Goal: Transaction & Acquisition: Obtain resource

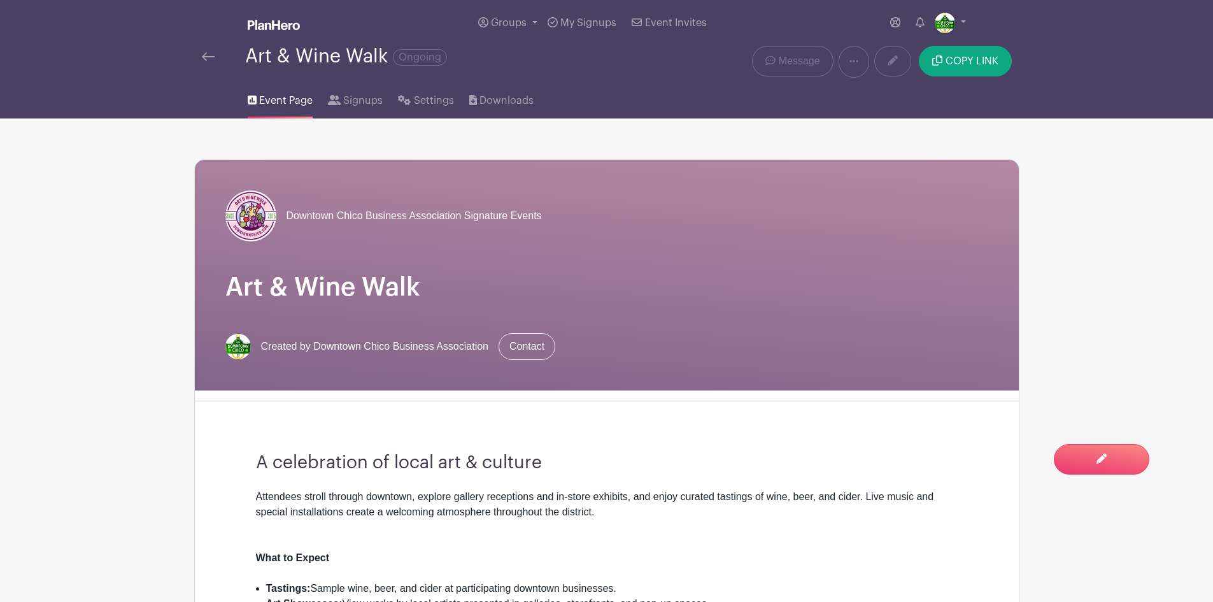
click at [207, 53] on img at bounding box center [208, 56] width 13 height 9
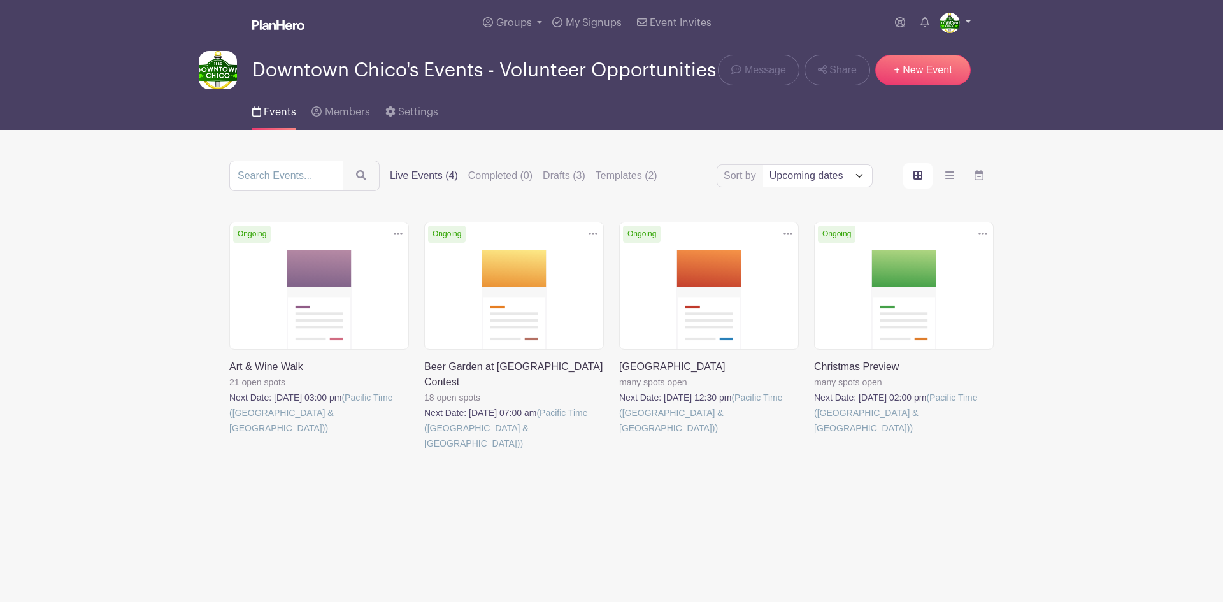
click at [942, 24] on ul "My account Downloads Logout" at bounding box center [930, 22] width 81 height 25
click at [956, 20] on img at bounding box center [949, 23] width 20 height 20
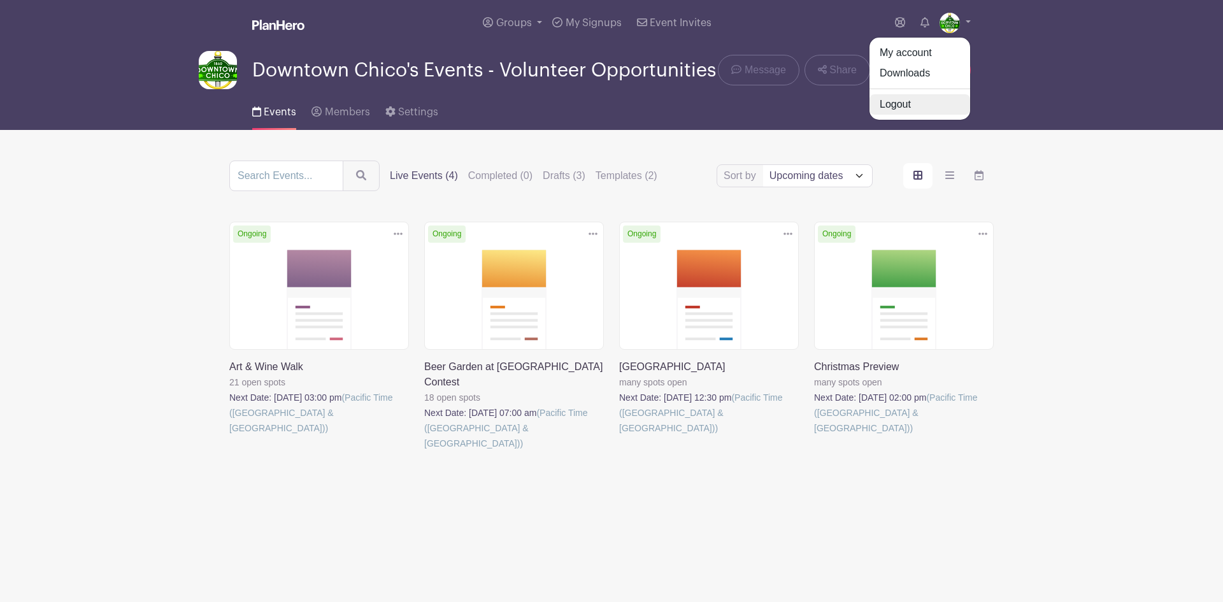
click at [903, 102] on link "Logout" at bounding box center [919, 104] width 101 height 20
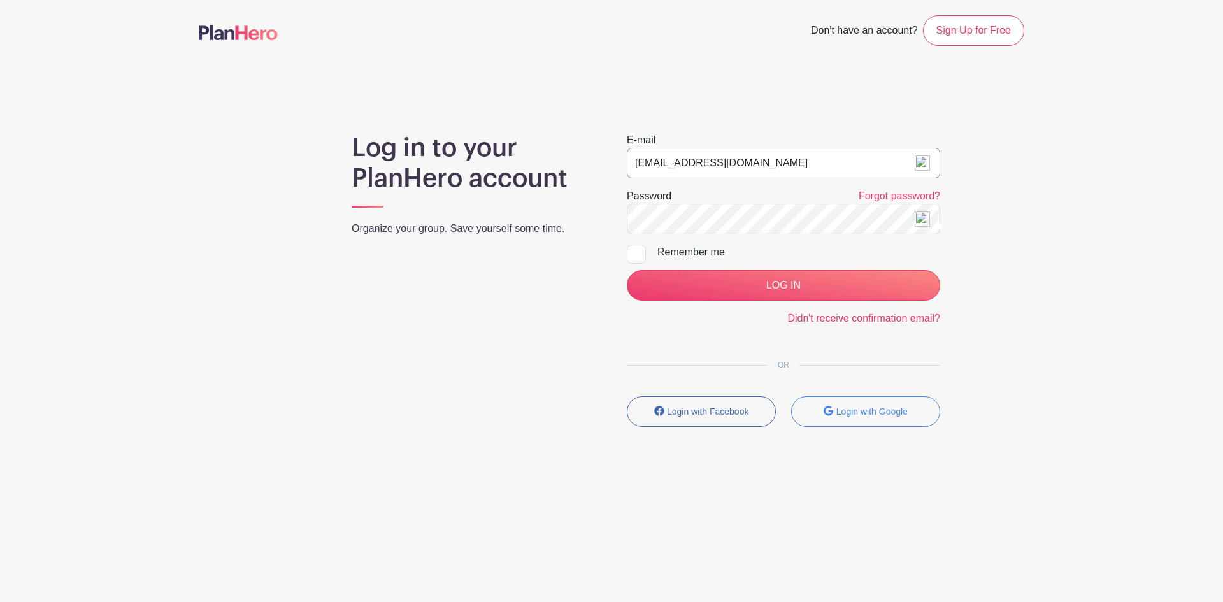
drag, startPoint x: 613, startPoint y: 145, endPoint x: 584, endPoint y: 141, distance: 28.8
click at [584, 141] on div "Log in to your PlanHero account Organize your group. Save yourself some time. E…" at bounding box center [611, 284] width 825 height 304
type input "[EMAIL_ADDRESS][DOMAIN_NAME]"
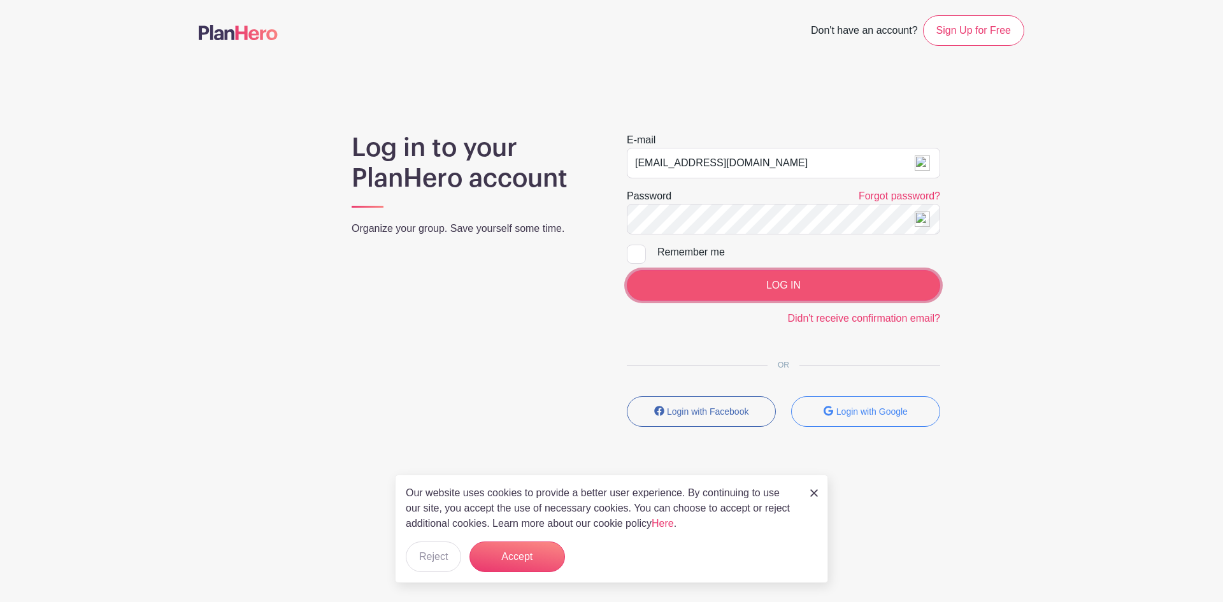
click at [703, 280] on input "LOG IN" at bounding box center [783, 285] width 313 height 31
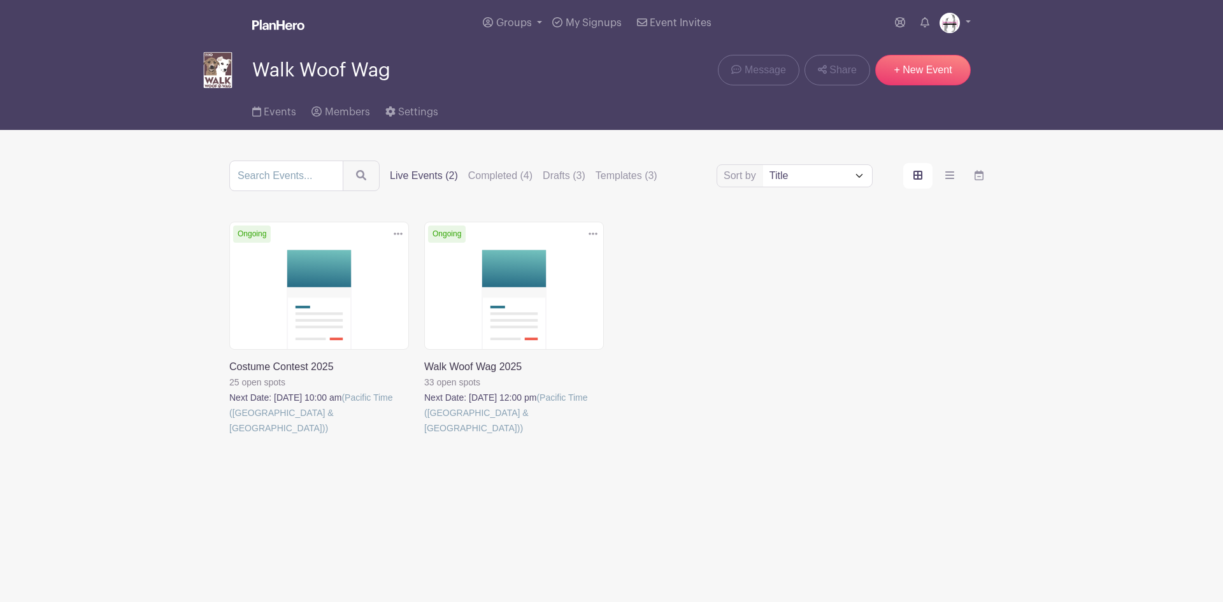
click at [424, 436] on link at bounding box center [424, 436] width 0 height 0
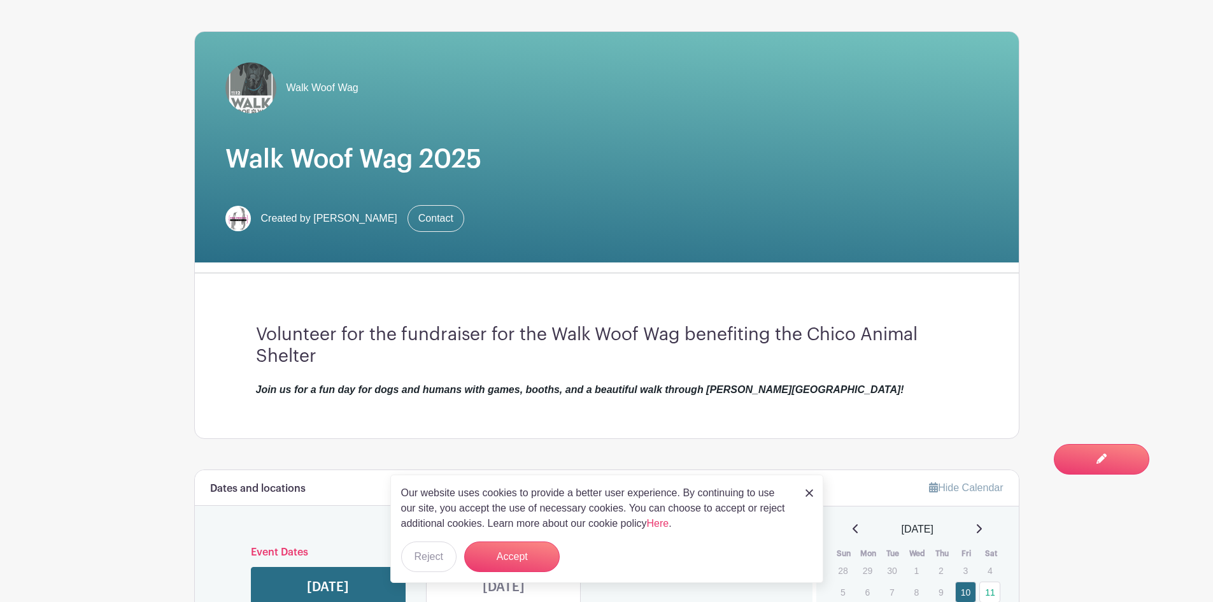
scroll to position [127, 0]
click at [805, 489] on div "Our website uses cookies to provide a better user experience. By continuing to …" at bounding box center [606, 528] width 433 height 108
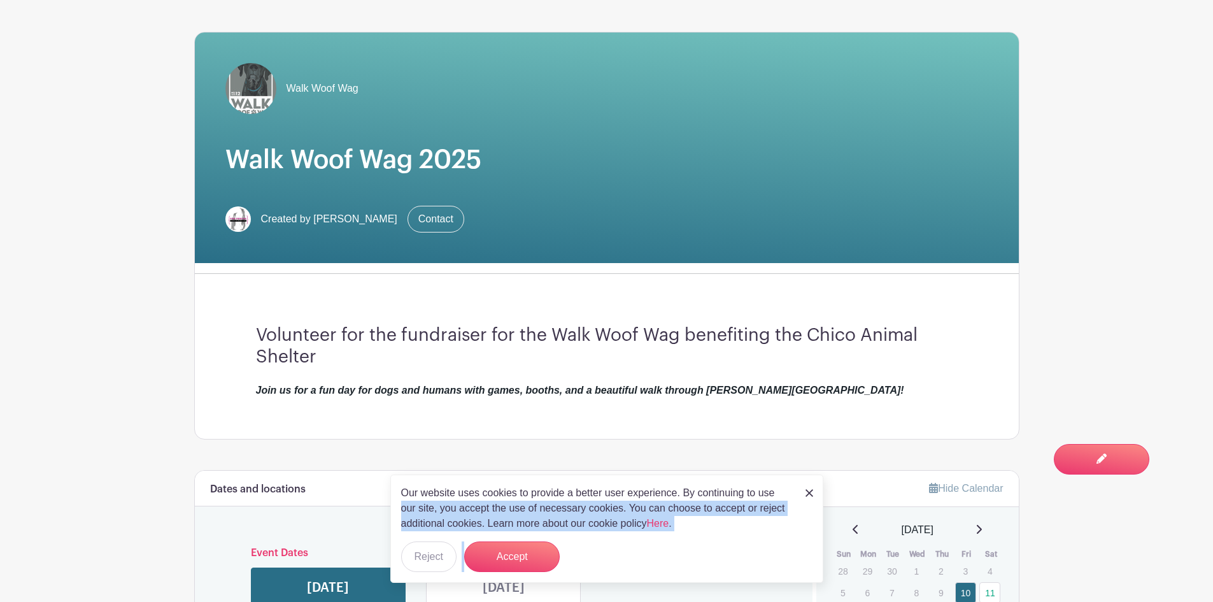
click at [811, 490] on img at bounding box center [810, 493] width 8 height 8
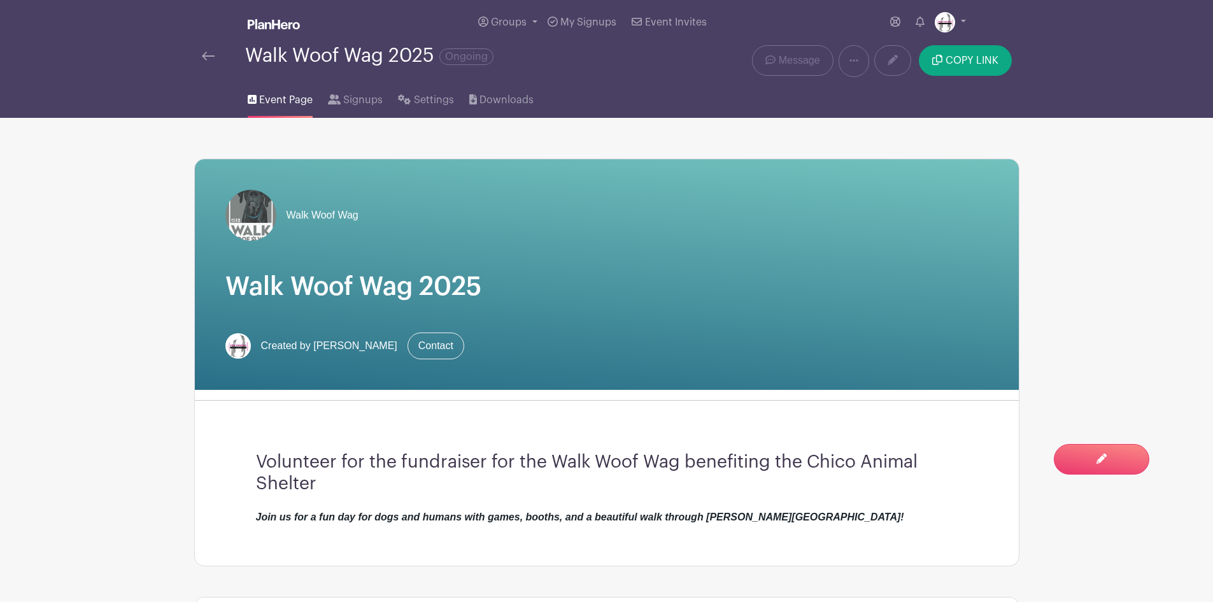
scroll to position [0, 0]
click at [480, 98] on span "Downloads" at bounding box center [507, 100] width 54 height 15
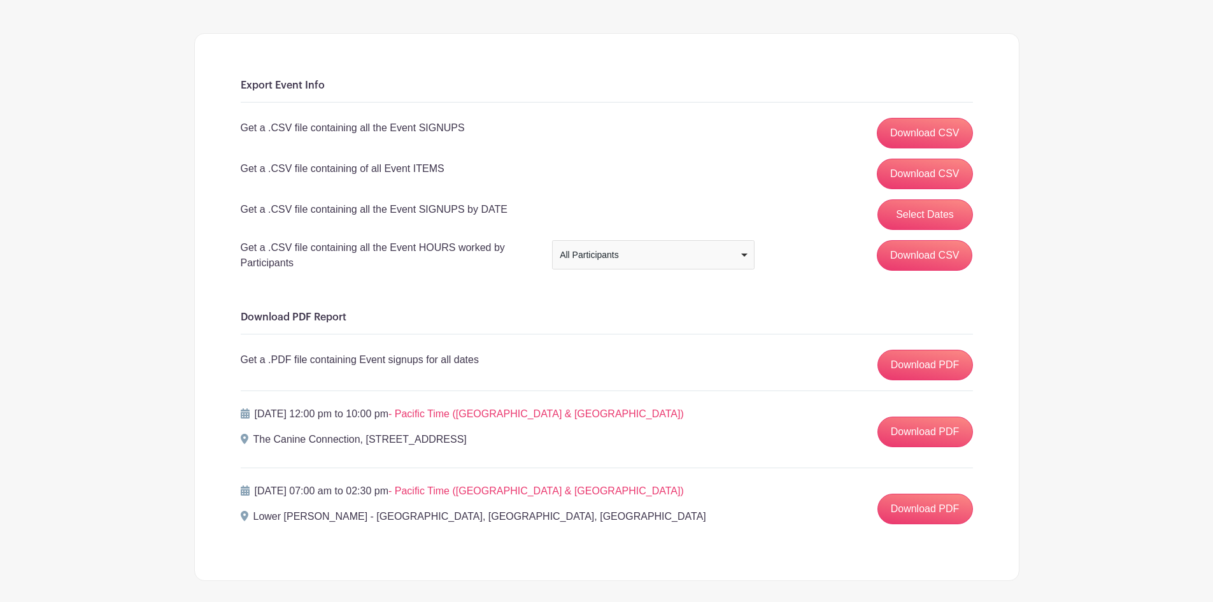
scroll to position [127, 0]
click at [908, 431] on link "Download PDF" at bounding box center [926, 431] width 96 height 31
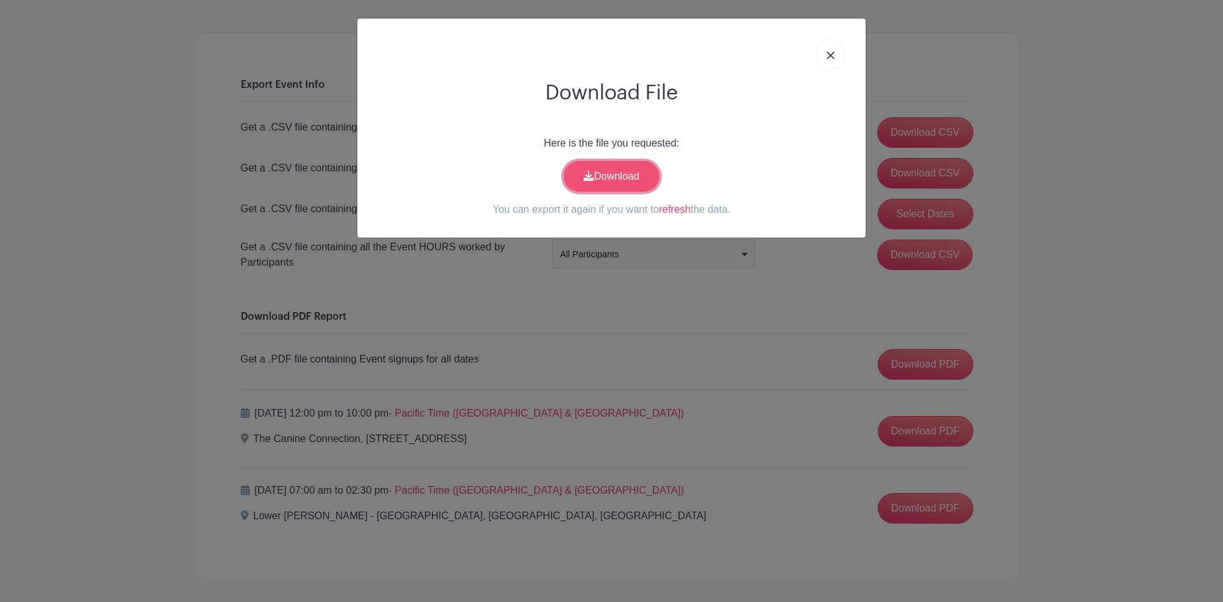
click at [604, 173] on link "Download" at bounding box center [612, 176] width 96 height 31
click at [831, 58] on img at bounding box center [831, 56] width 8 height 8
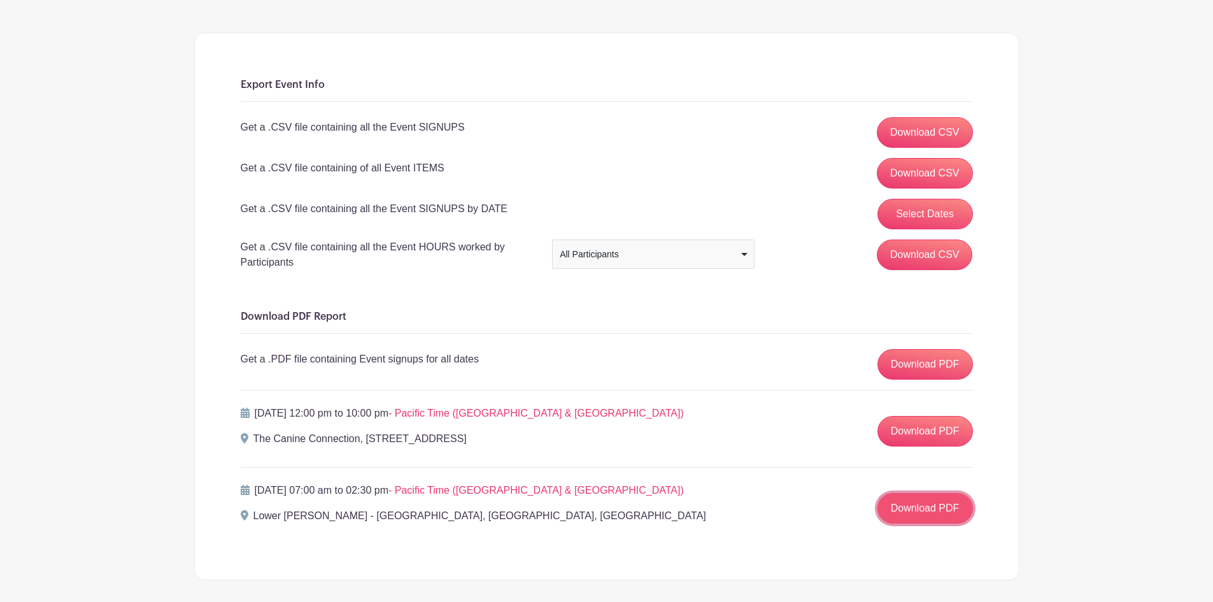
click at [911, 518] on link "Download PDF" at bounding box center [926, 508] width 96 height 31
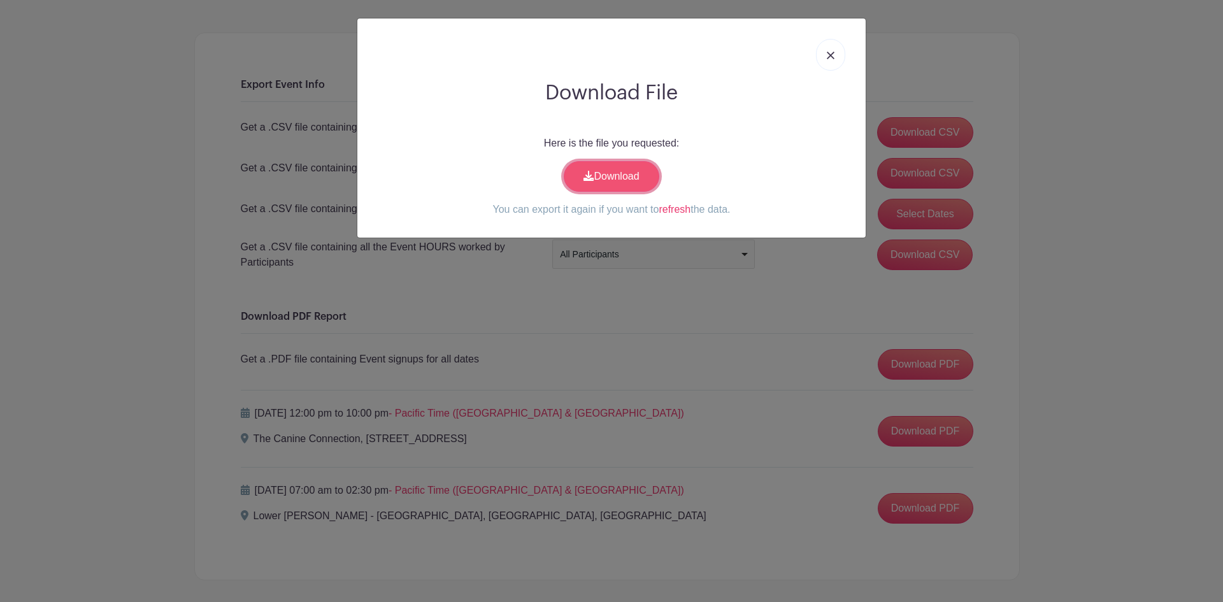
click at [613, 184] on link "Download" at bounding box center [612, 176] width 96 height 31
click at [830, 52] on img at bounding box center [831, 56] width 8 height 8
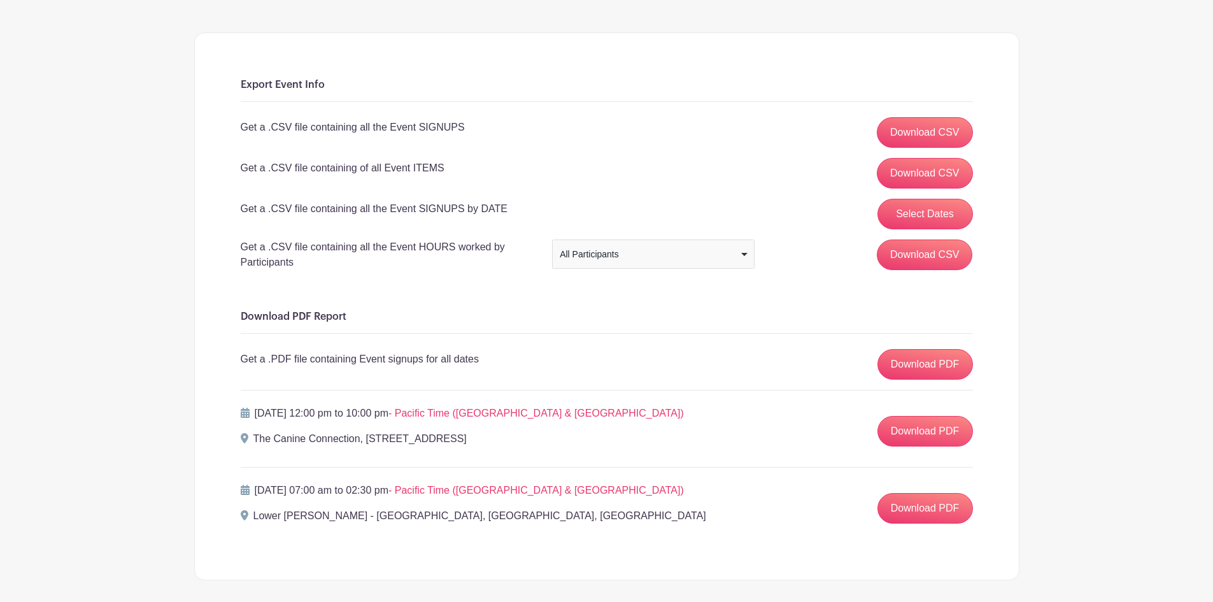
scroll to position [0, 0]
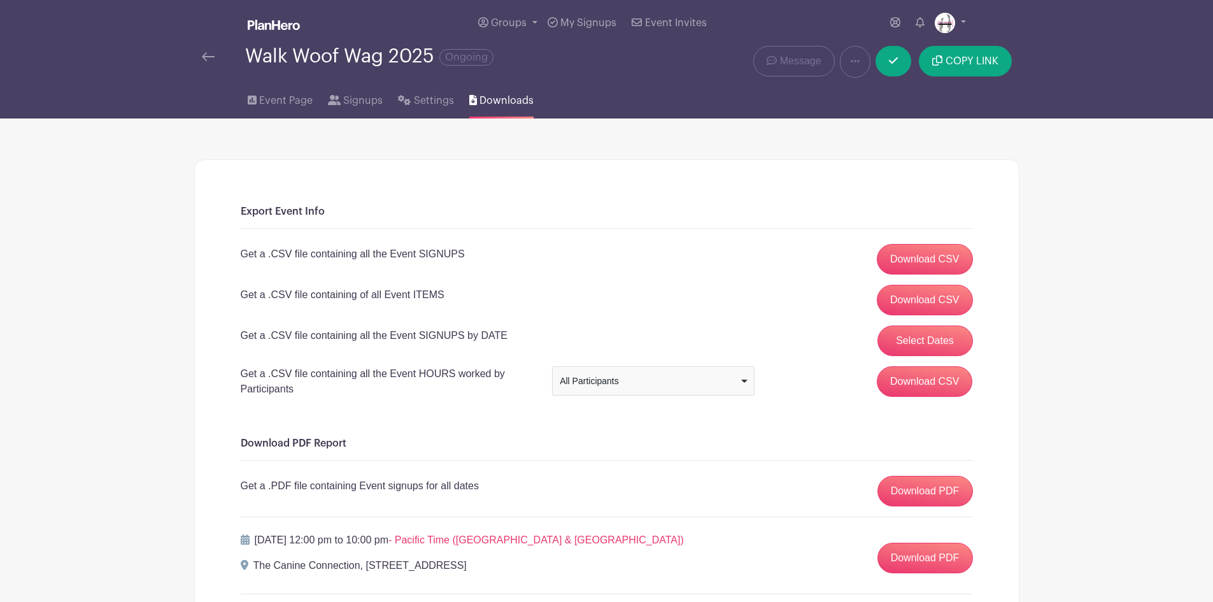
click at [643, 288] on div "Get a .CSV file containing of all Event ITEMS Download CSV" at bounding box center [607, 300] width 732 height 31
click at [206, 55] on img at bounding box center [208, 56] width 13 height 9
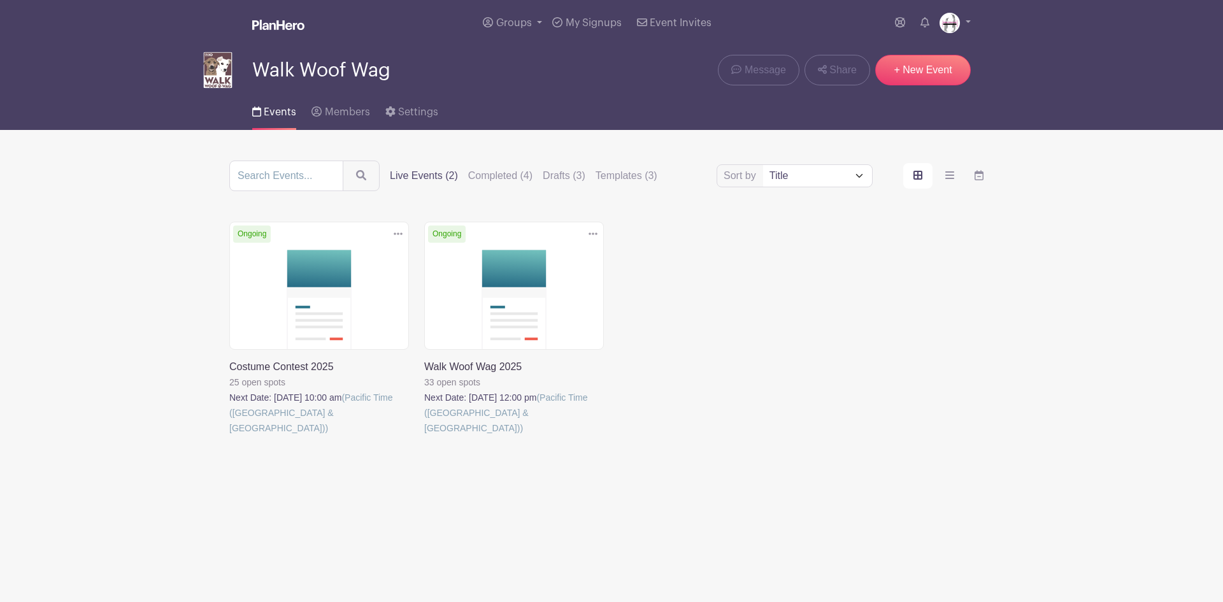
click at [424, 436] on link at bounding box center [424, 436] width 0 height 0
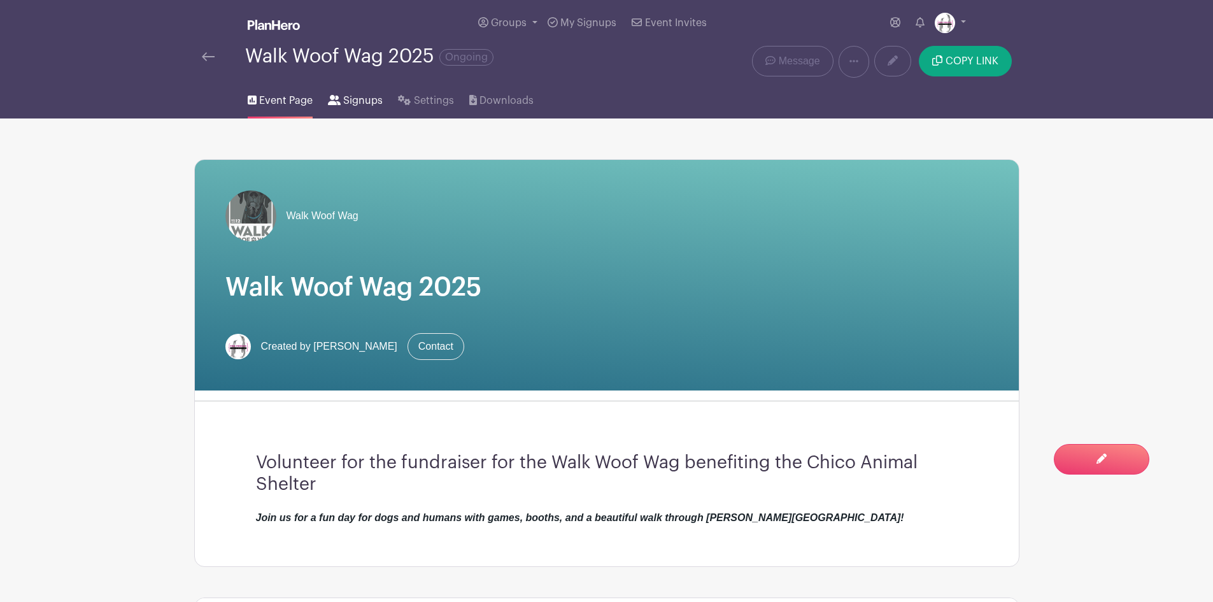
click at [361, 98] on span "Signups" at bounding box center [362, 100] width 39 height 15
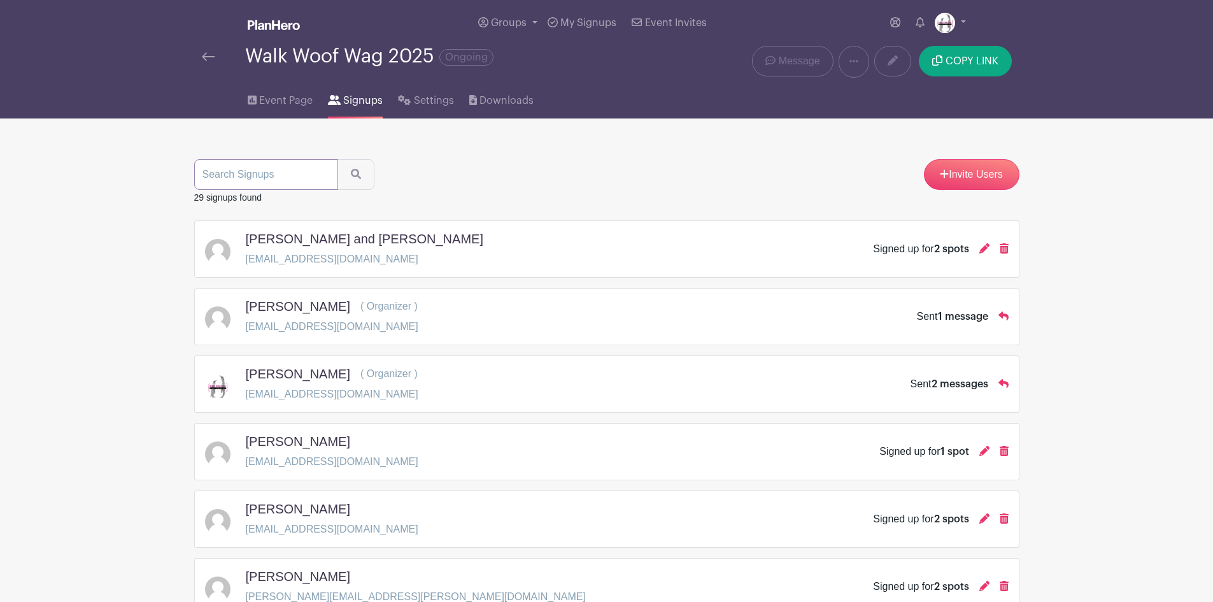
click at [287, 170] on input "search" at bounding box center [266, 174] width 144 height 31
click at [210, 57] on img at bounding box center [208, 56] width 13 height 9
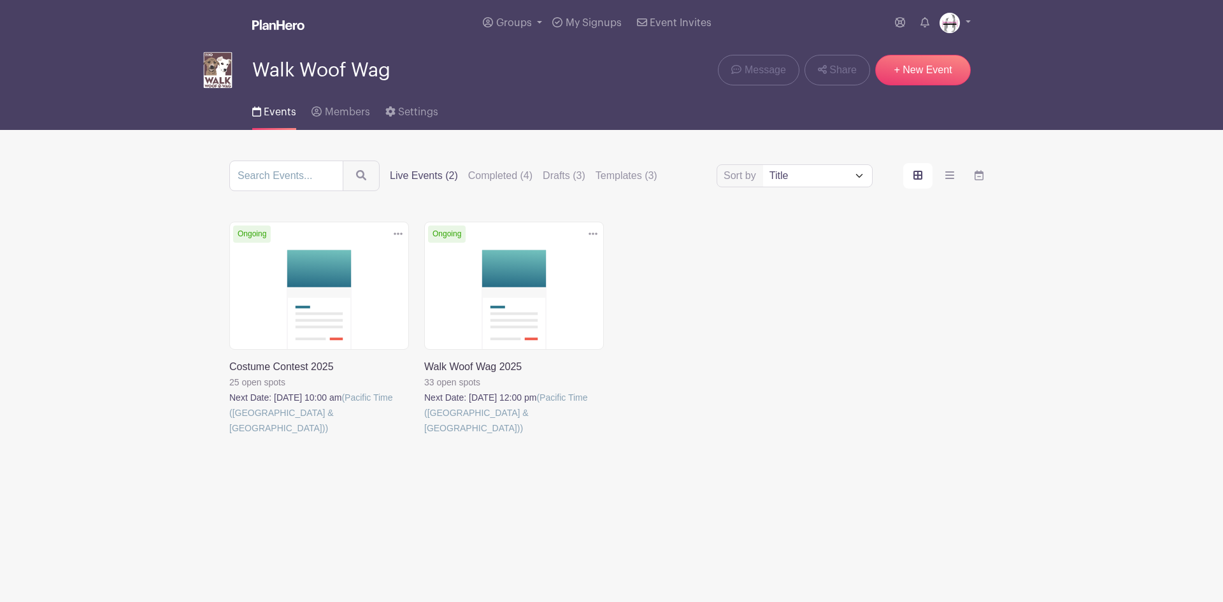
click at [424, 436] on link at bounding box center [424, 436] width 0 height 0
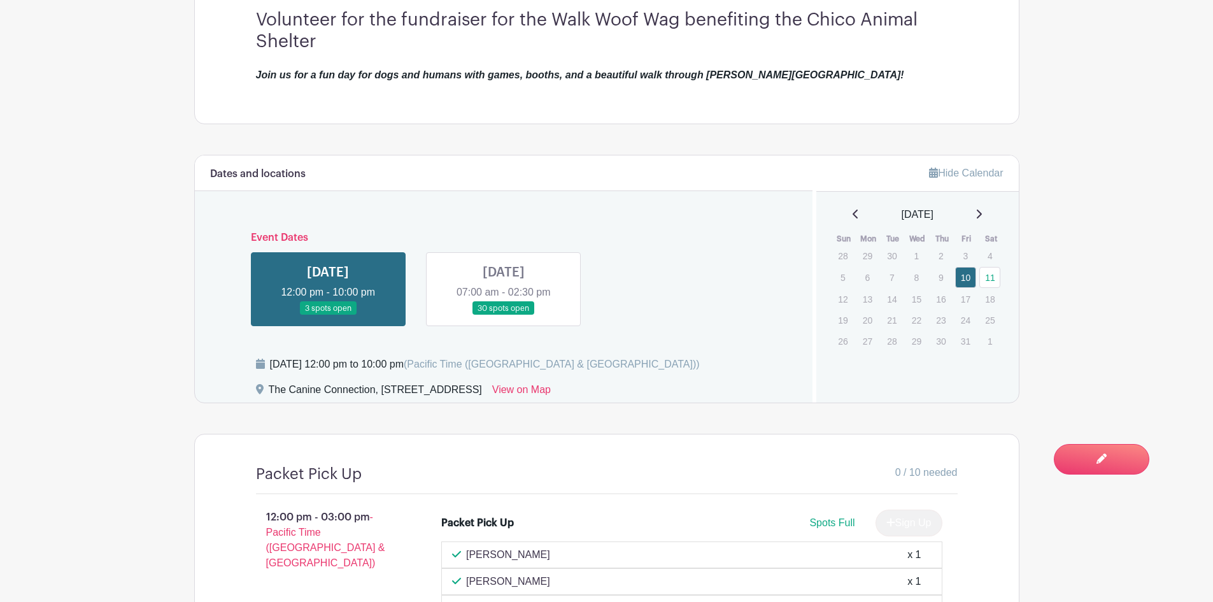
scroll to position [445, 0]
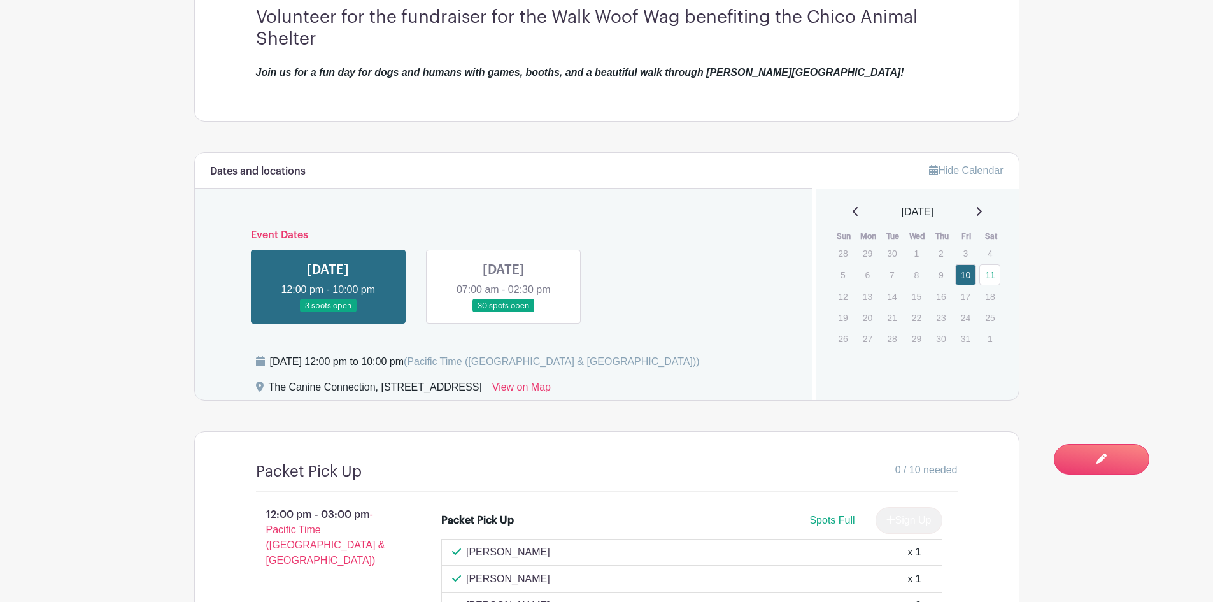
click at [504, 313] on link at bounding box center [504, 313] width 0 height 0
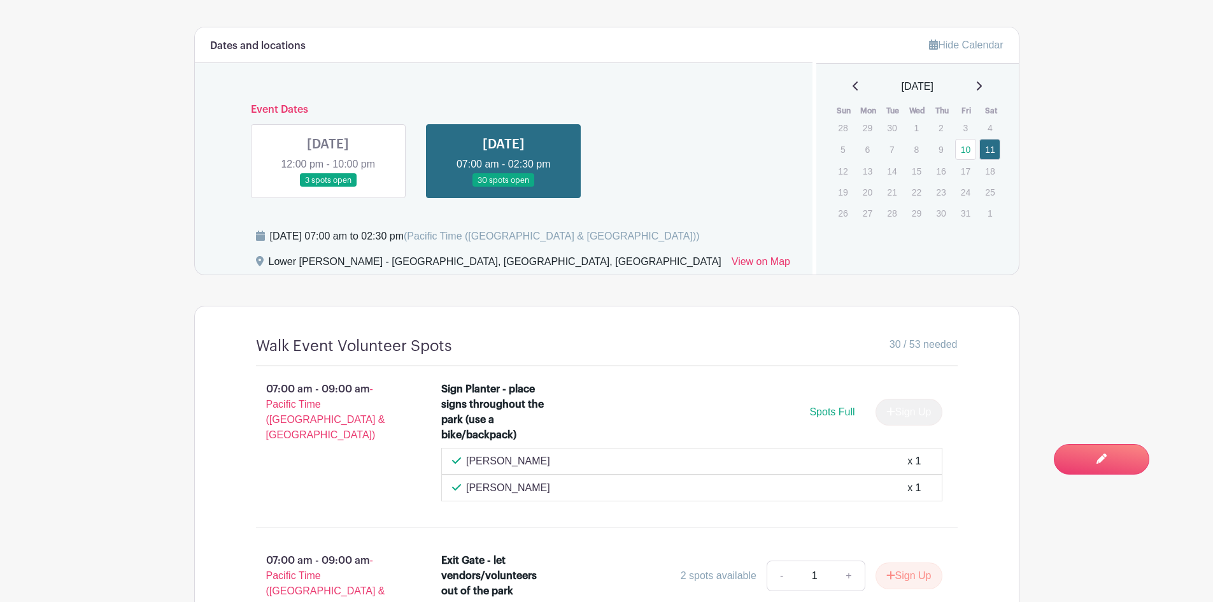
scroll to position [571, 0]
click at [328, 187] on link at bounding box center [328, 187] width 0 height 0
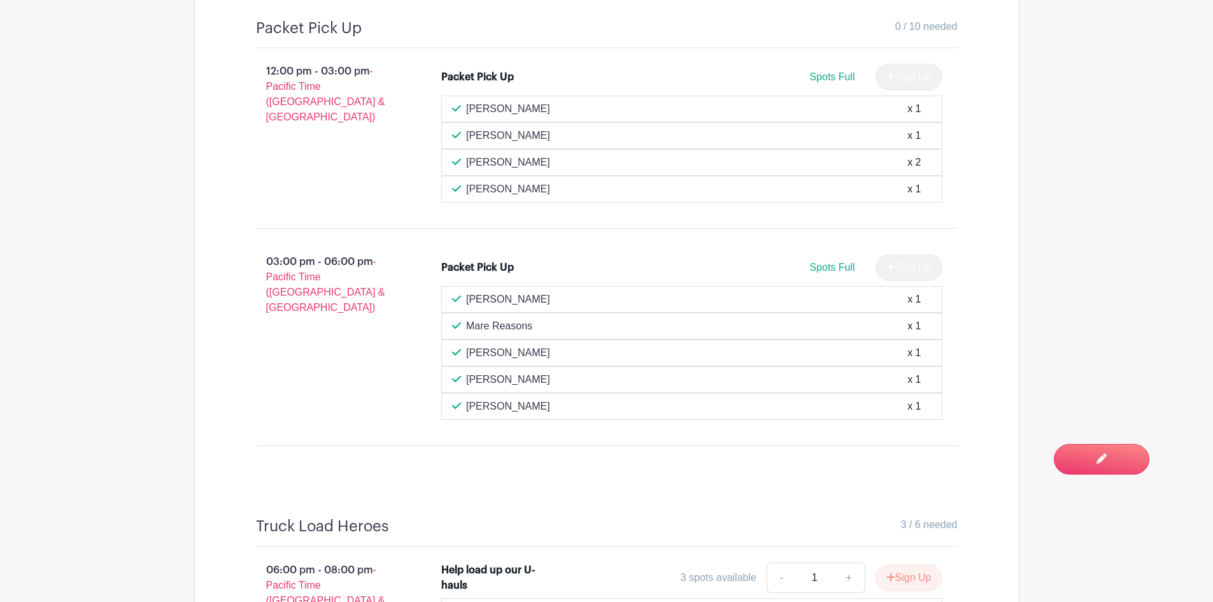
scroll to position [890, 0]
click at [488, 110] on p "[PERSON_NAME]" at bounding box center [508, 107] width 84 height 15
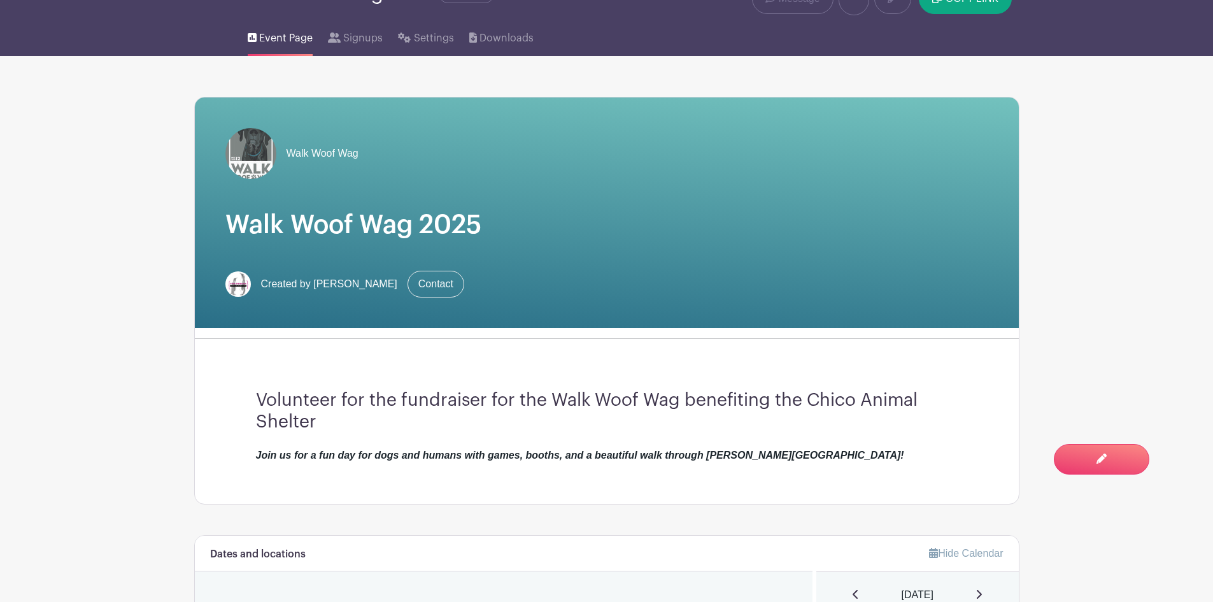
scroll to position [0, 0]
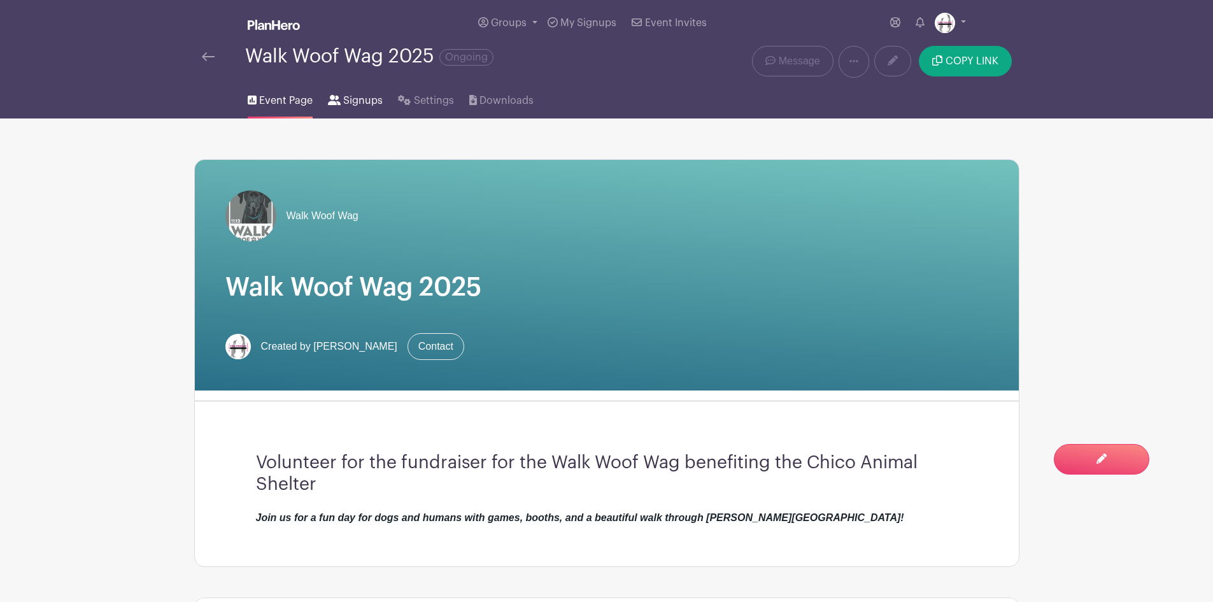
click at [352, 99] on span "Signups" at bounding box center [362, 100] width 39 height 15
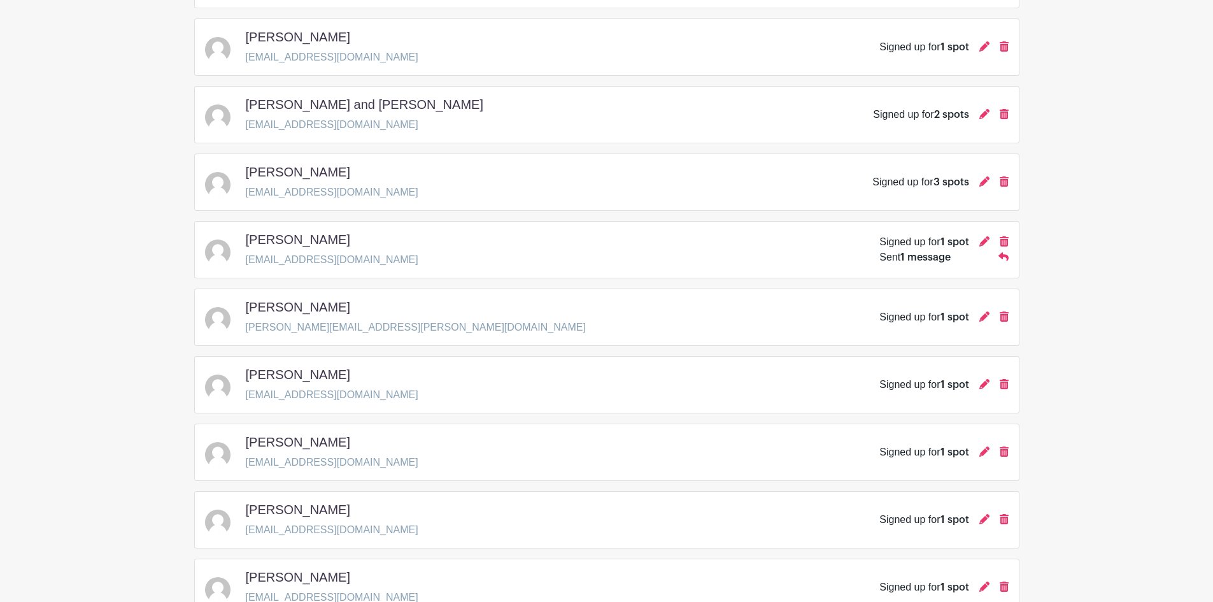
scroll to position [1146, 0]
drag, startPoint x: 361, startPoint y: 261, endPoint x: 247, endPoint y: 260, distance: 114.0
click at [247, 260] on div "[PERSON_NAME] [EMAIL_ADDRESS][DOMAIN_NAME] Signed up for 1 spot Sent 1 message" at bounding box center [607, 250] width 804 height 36
copy p "[EMAIL_ADDRESS][DOMAIN_NAME]"
click at [913, 259] on span "1 message" at bounding box center [925, 258] width 50 height 10
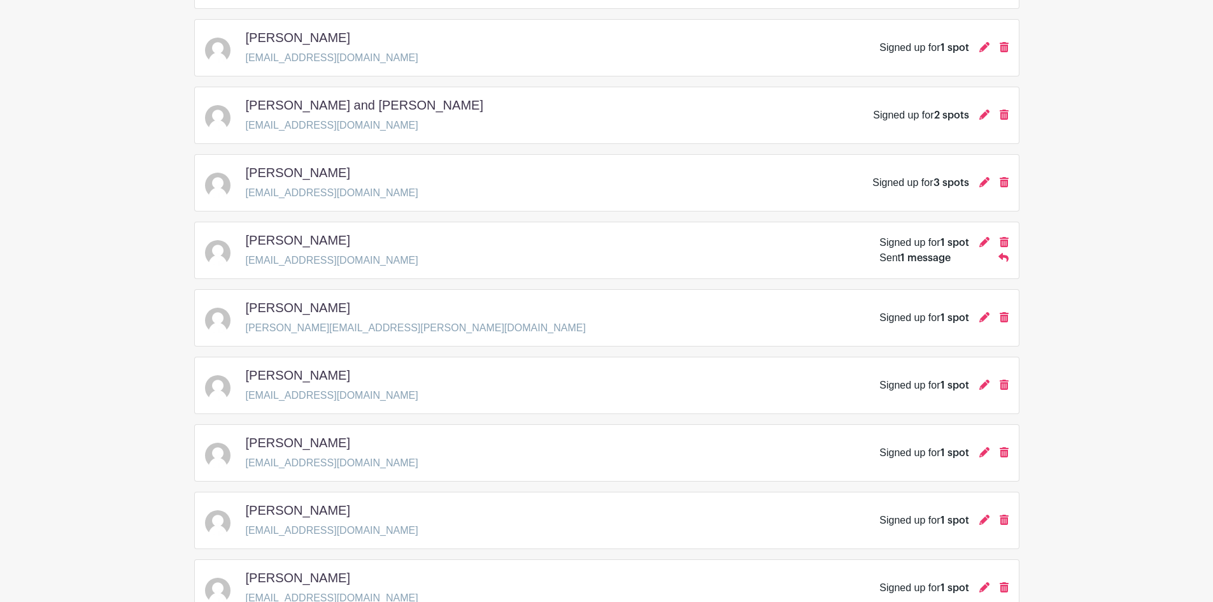
click at [933, 262] on span "1 message" at bounding box center [925, 258] width 50 height 10
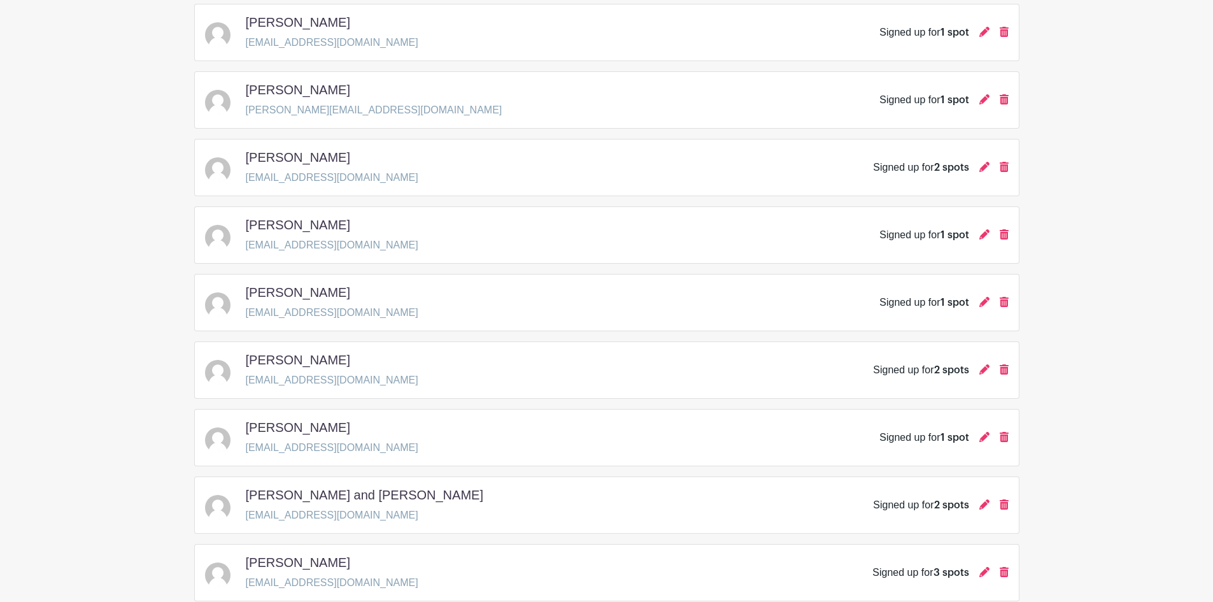
scroll to position [755, 0]
drag, startPoint x: 340, startPoint y: 310, endPoint x: 243, endPoint y: 318, distance: 97.2
click at [243, 318] on div "[PERSON_NAME] [EMAIL_ADDRESS][DOMAIN_NAME] Signed up for 1 spot" at bounding box center [607, 304] width 804 height 36
copy p "[EMAIL_ADDRESS][DOMAIN_NAME]"
drag, startPoint x: 356, startPoint y: 245, endPoint x: 246, endPoint y: 252, distance: 109.8
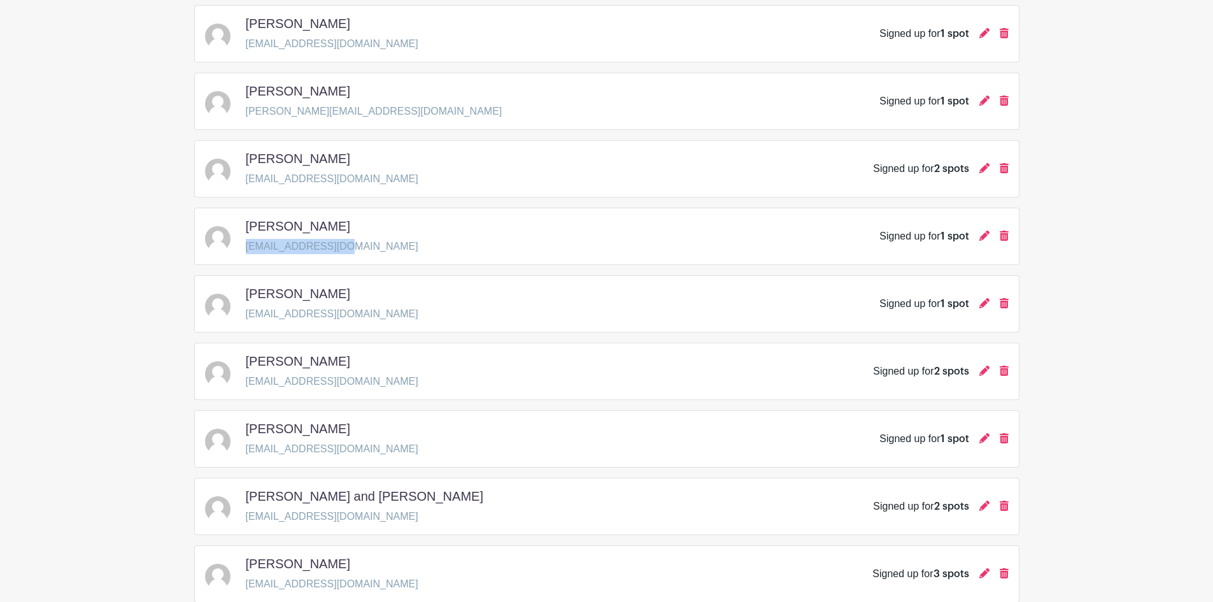
click at [246, 252] on div "[PERSON_NAME] [EMAIL_ADDRESS][DOMAIN_NAME] Signed up for 1 spot" at bounding box center [607, 236] width 804 height 36
copy p "[EMAIL_ADDRESS][DOMAIN_NAME]"
drag, startPoint x: 367, startPoint y: 181, endPoint x: 243, endPoint y: 180, distance: 124.8
click at [243, 180] on div "[PERSON_NAME] [EMAIL_ADDRESS][DOMAIN_NAME] Signed up for 2 spots" at bounding box center [607, 169] width 804 height 36
click at [368, 185] on div "[PERSON_NAME] [EMAIL_ADDRESS][DOMAIN_NAME] Signed up for 2 spots" at bounding box center [607, 169] width 804 height 36
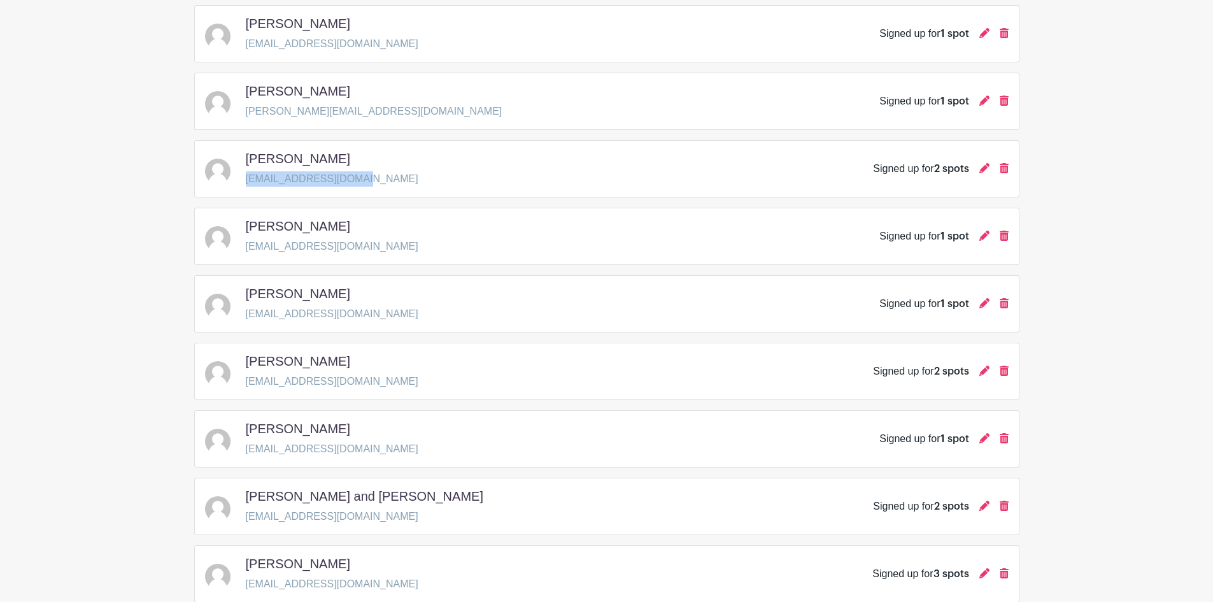
drag, startPoint x: 363, startPoint y: 178, endPoint x: 244, endPoint y: 186, distance: 119.3
click at [244, 186] on div "[PERSON_NAME] [EMAIL_ADDRESS][DOMAIN_NAME] Signed up for 2 spots" at bounding box center [607, 169] width 804 height 36
copy p "[EMAIL_ADDRESS][DOMAIN_NAME]"
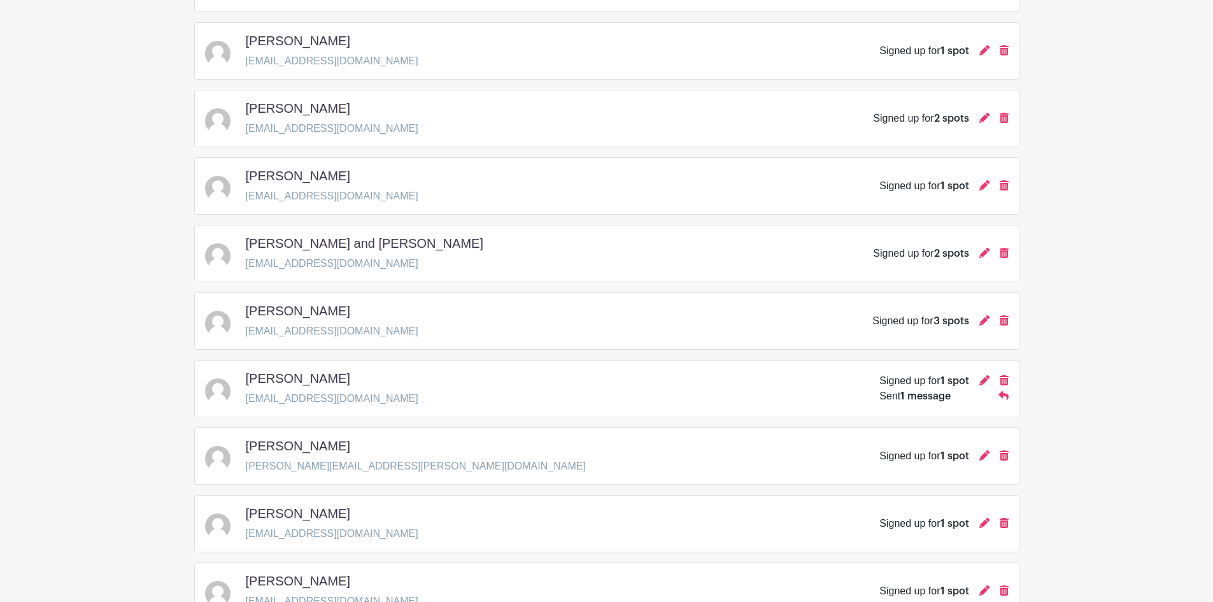
scroll to position [1009, 0]
drag, startPoint x: 376, startPoint y: 334, endPoint x: 244, endPoint y: 332, distance: 132.5
click at [244, 332] on div "[PERSON_NAME] [EMAIL_ADDRESS][DOMAIN_NAME] Signed up for 3 spots" at bounding box center [607, 320] width 804 height 36
copy p "[EMAIL_ADDRESS][DOMAIN_NAME]"
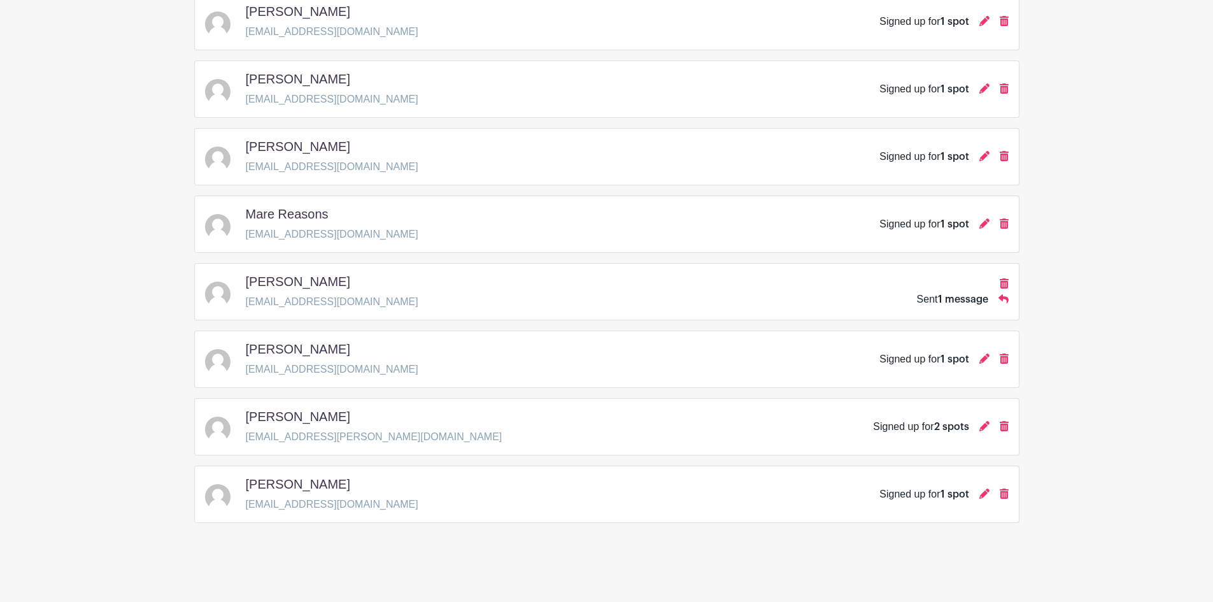
scroll to position [1646, 0]
drag, startPoint x: 361, startPoint y: 304, endPoint x: 246, endPoint y: 307, distance: 114.7
click at [246, 307] on p "[EMAIL_ADDRESS][DOMAIN_NAME]" at bounding box center [332, 301] width 173 height 15
copy p "[EMAIL_ADDRESS][DOMAIN_NAME]"
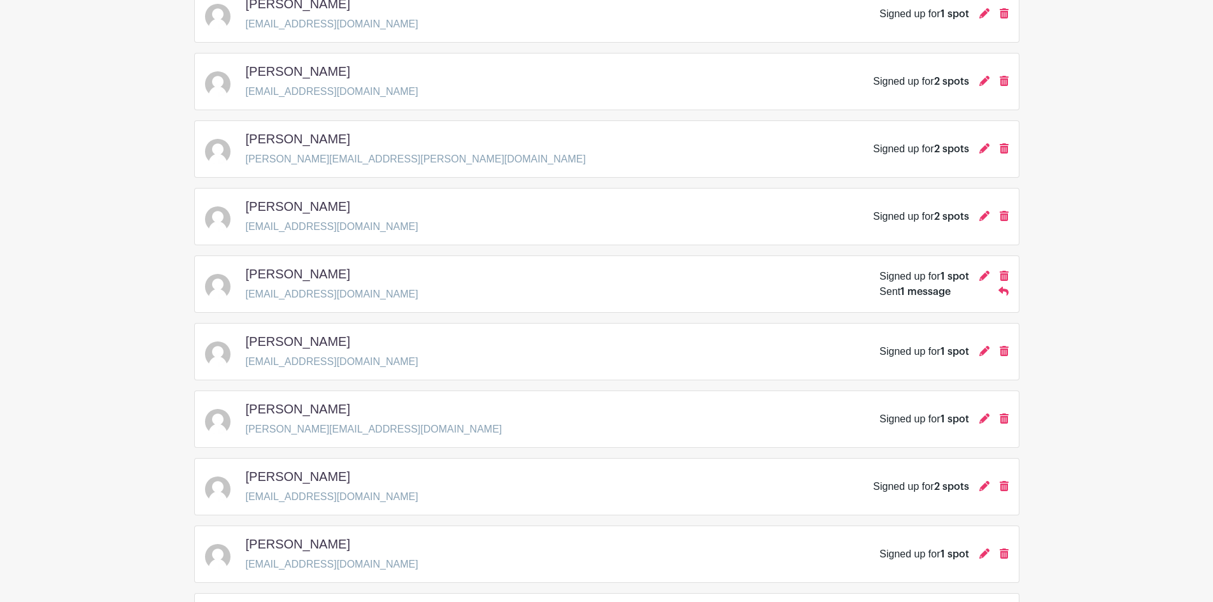
scroll to position [436, 0]
drag, startPoint x: 358, startPoint y: 294, endPoint x: 246, endPoint y: 300, distance: 111.6
click at [246, 300] on div "[PERSON_NAME] [EMAIL_ADDRESS][DOMAIN_NAME] Signed up for 1 spot Sent 1 message" at bounding box center [607, 285] width 804 height 36
copy p "[EMAIL_ADDRESS][DOMAIN_NAME]"
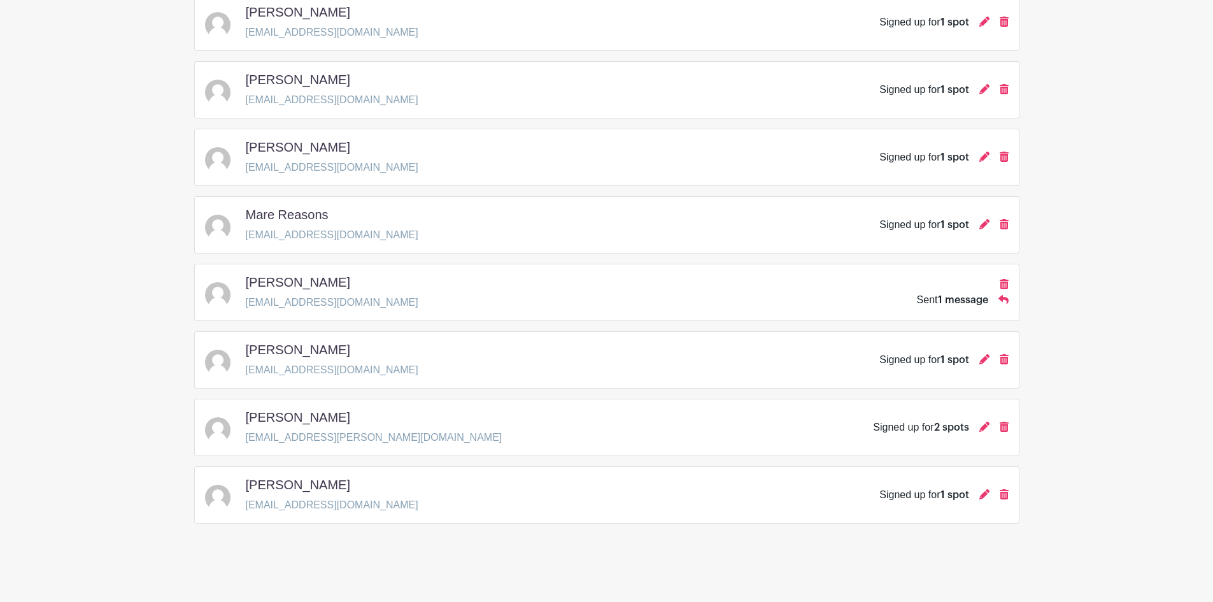
scroll to position [1645, 0]
drag, startPoint x: 352, startPoint y: 236, endPoint x: 248, endPoint y: 231, distance: 104.0
click at [248, 231] on div "Mare Reasons [EMAIL_ADDRESS][DOMAIN_NAME] Signed up for 1 spot" at bounding box center [607, 224] width 804 height 36
copy p "[EMAIL_ADDRESS][DOMAIN_NAME]"
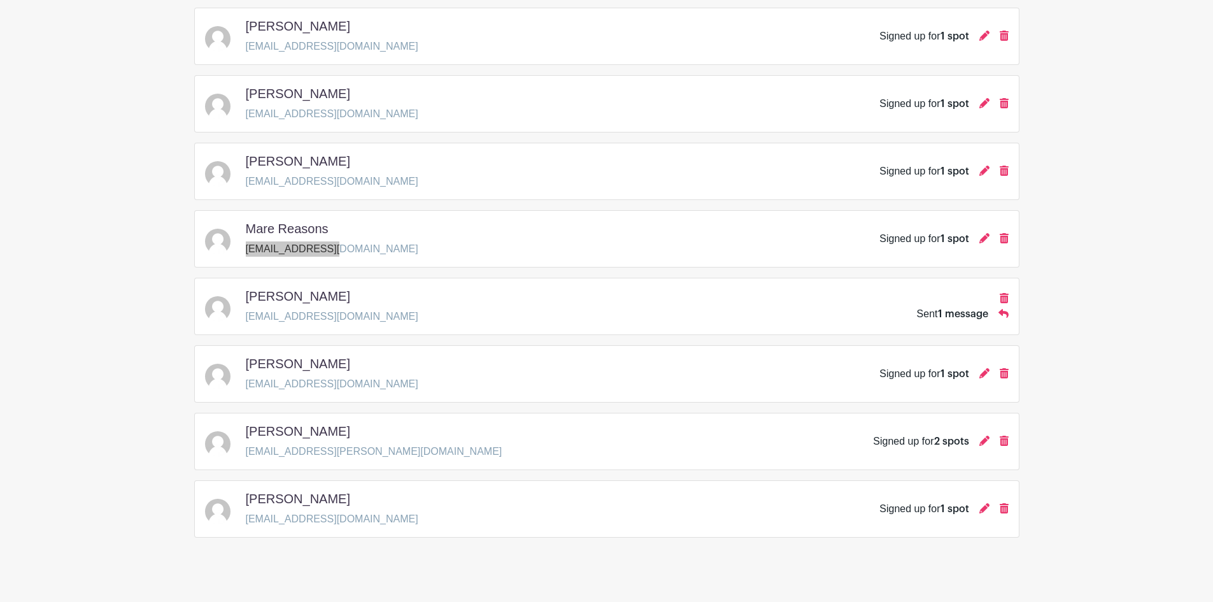
scroll to position [1646, 0]
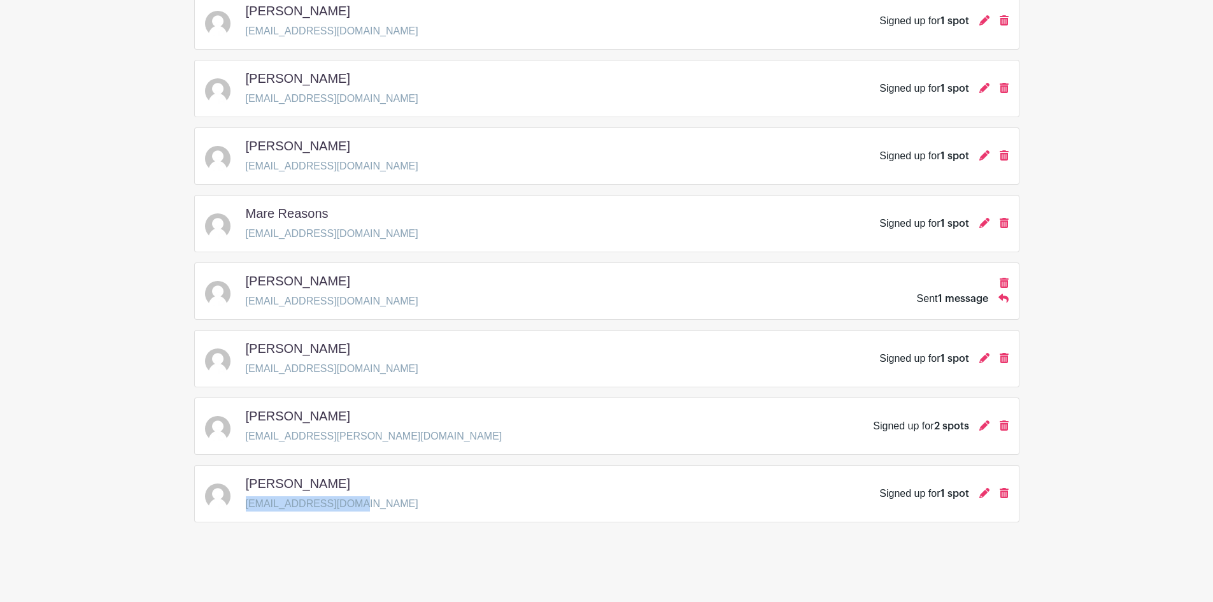
drag, startPoint x: 360, startPoint y: 506, endPoint x: 246, endPoint y: 506, distance: 113.4
click at [246, 506] on div "[PERSON_NAME] [EMAIL_ADDRESS][DOMAIN_NAME] Signed up for 1 spot" at bounding box center [607, 494] width 804 height 36
copy p "[EMAIL_ADDRESS][DOMAIN_NAME]"
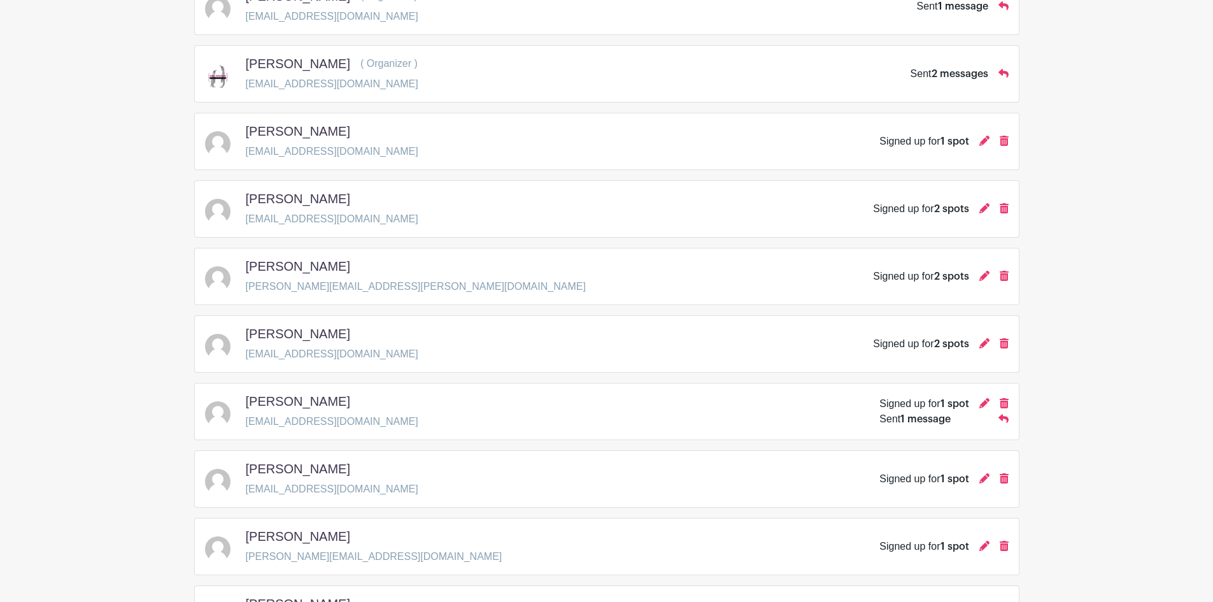
scroll to position [310, 0]
drag, startPoint x: 375, startPoint y: 287, endPoint x: 246, endPoint y: 287, distance: 129.3
click at [246, 287] on div "Ivor Thomas [EMAIL_ADDRESS][PERSON_NAME][DOMAIN_NAME] Signed up for 2 spots" at bounding box center [607, 277] width 804 height 36
copy p "[PERSON_NAME][EMAIL_ADDRESS][PERSON_NAME][DOMAIN_NAME]"
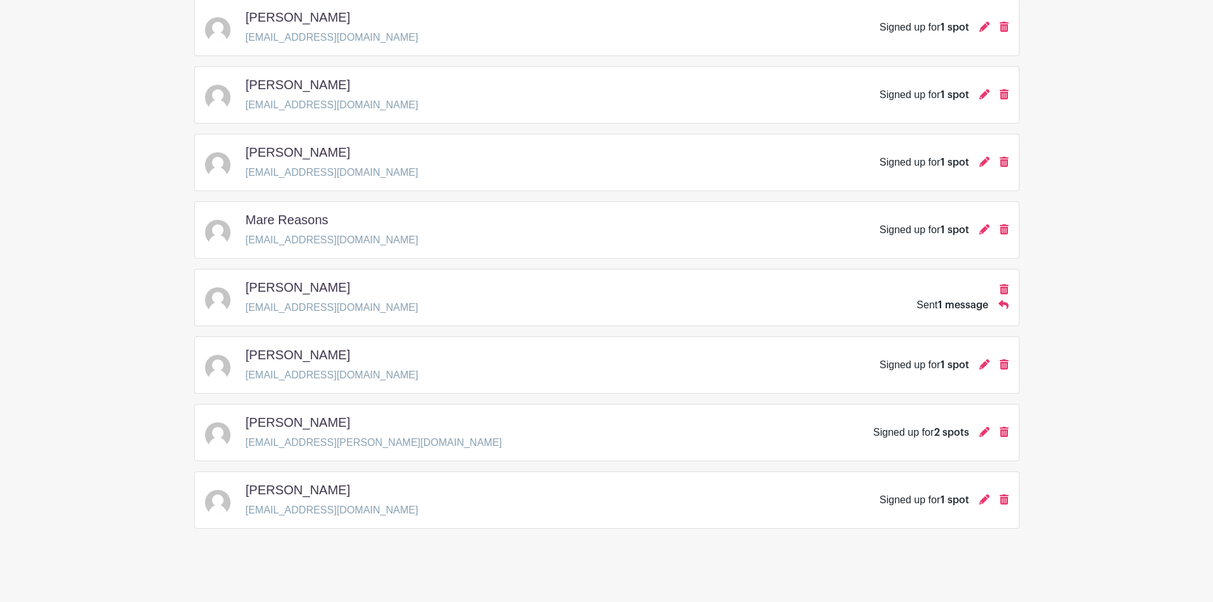
scroll to position [1646, 0]
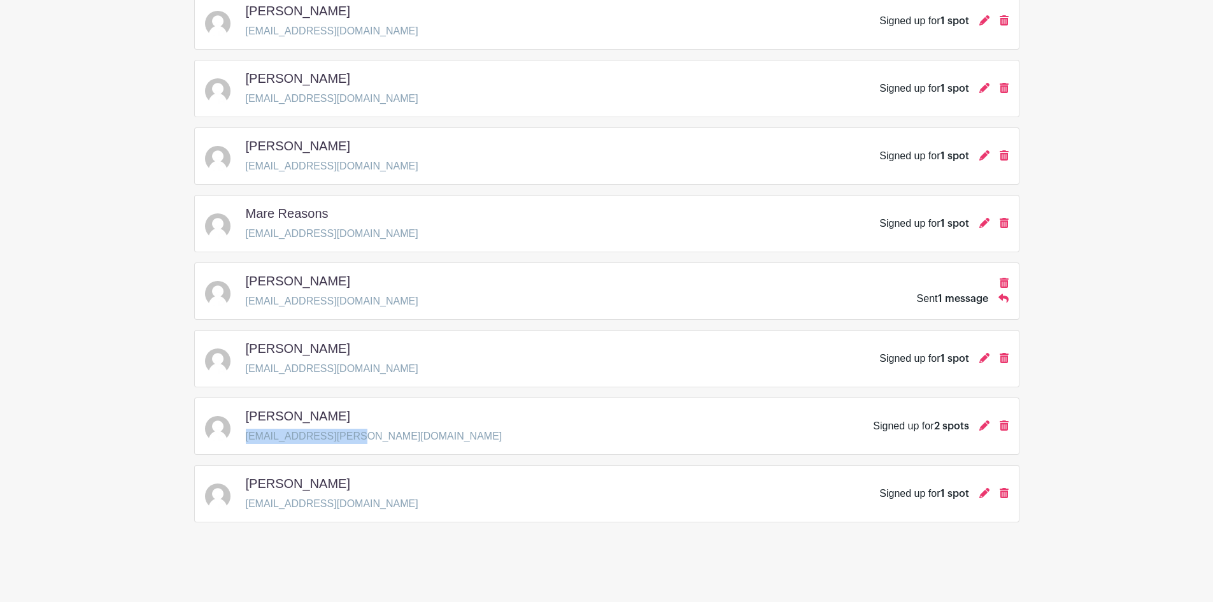
drag, startPoint x: 351, startPoint y: 432, endPoint x: 245, endPoint y: 435, distance: 106.4
click at [245, 435] on div "[PERSON_NAME] [EMAIL_ADDRESS][PERSON_NAME][DOMAIN_NAME] Signed up for 2 spots" at bounding box center [607, 426] width 804 height 36
